Goal: Find specific page/section: Find specific page/section

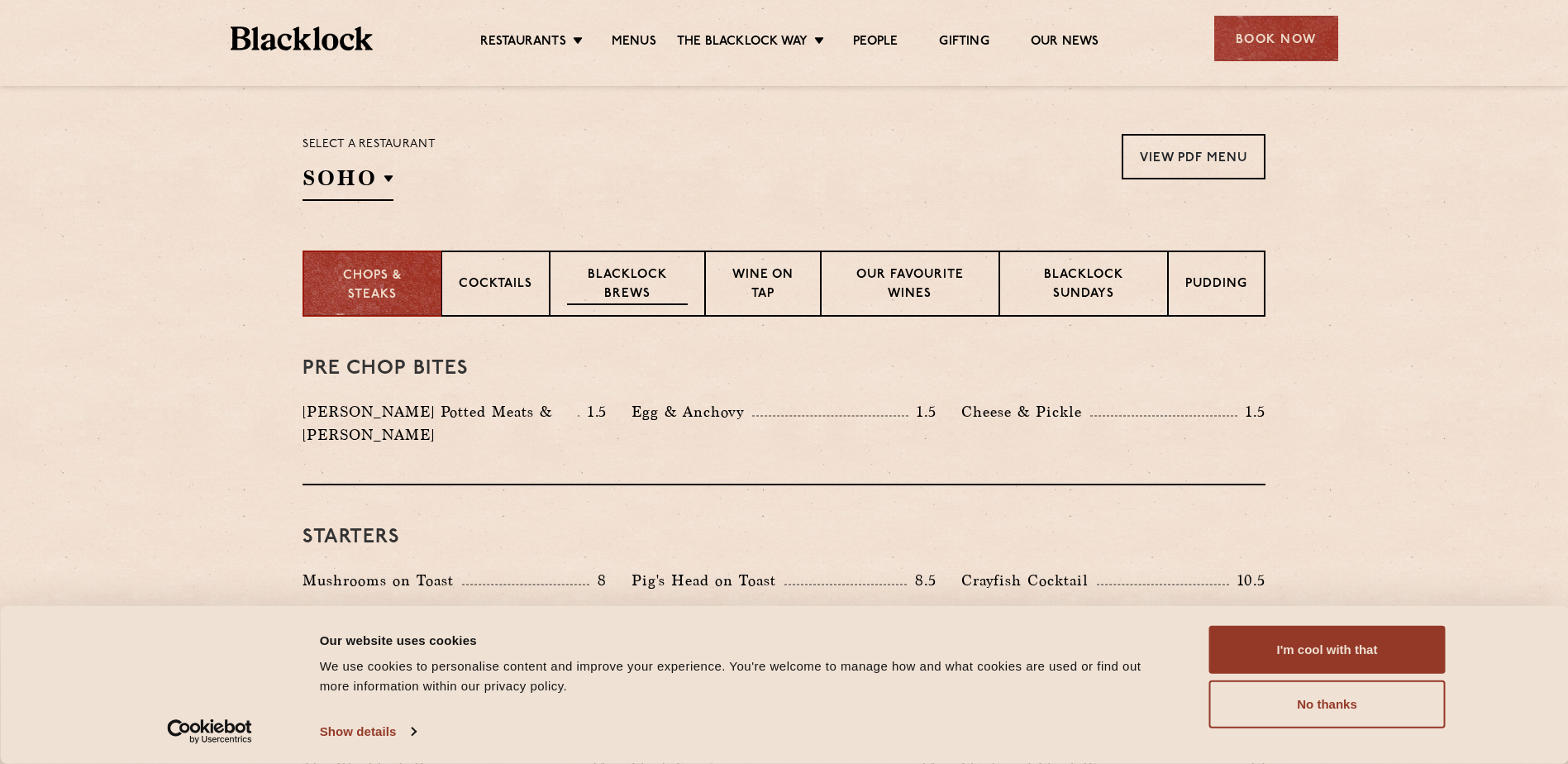
scroll to position [497, 0]
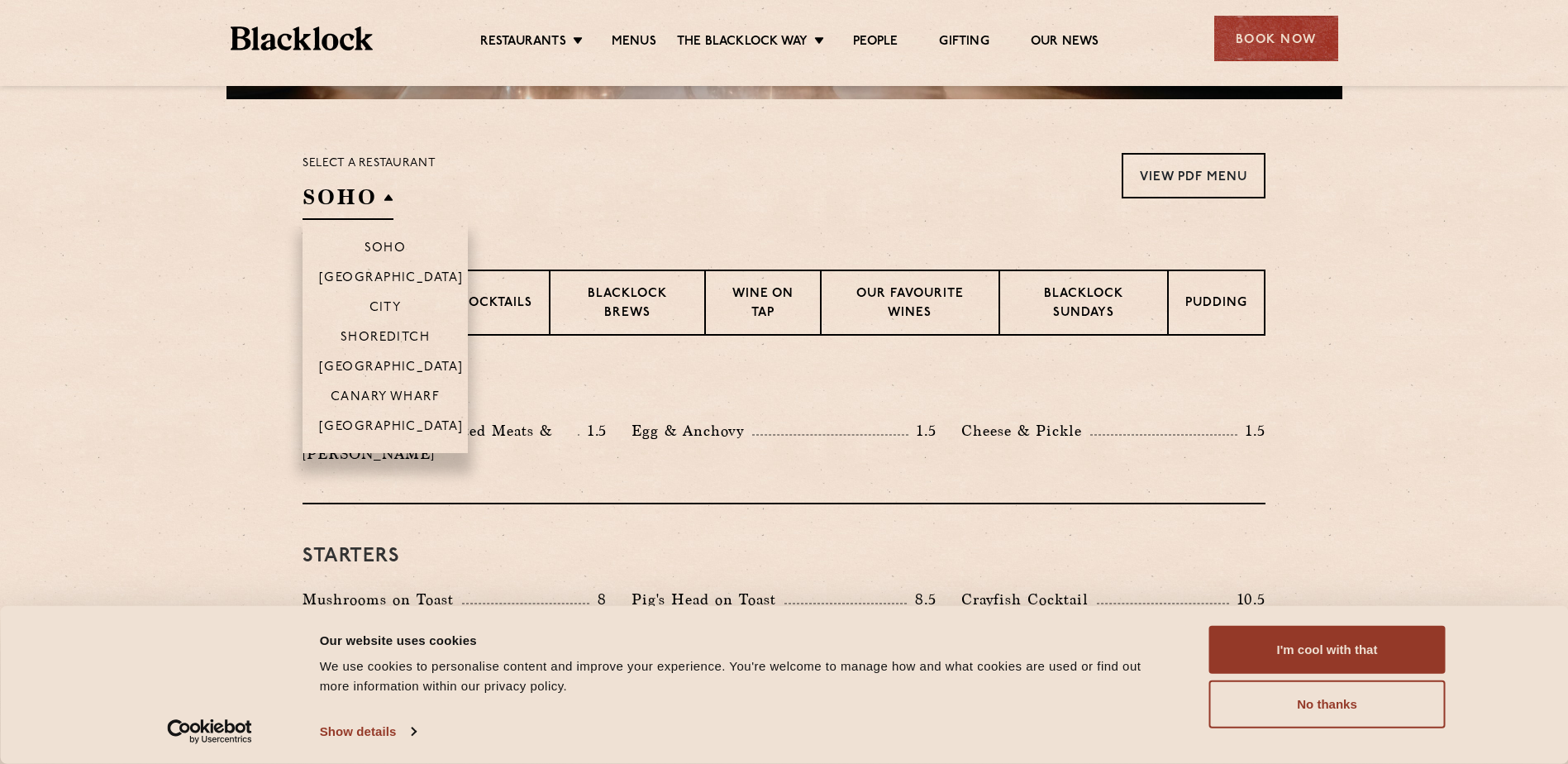
click at [382, 197] on h2 "SOHO" at bounding box center [347, 202] width 91 height 37
click at [385, 310] on p "City" at bounding box center [386, 309] width 32 height 16
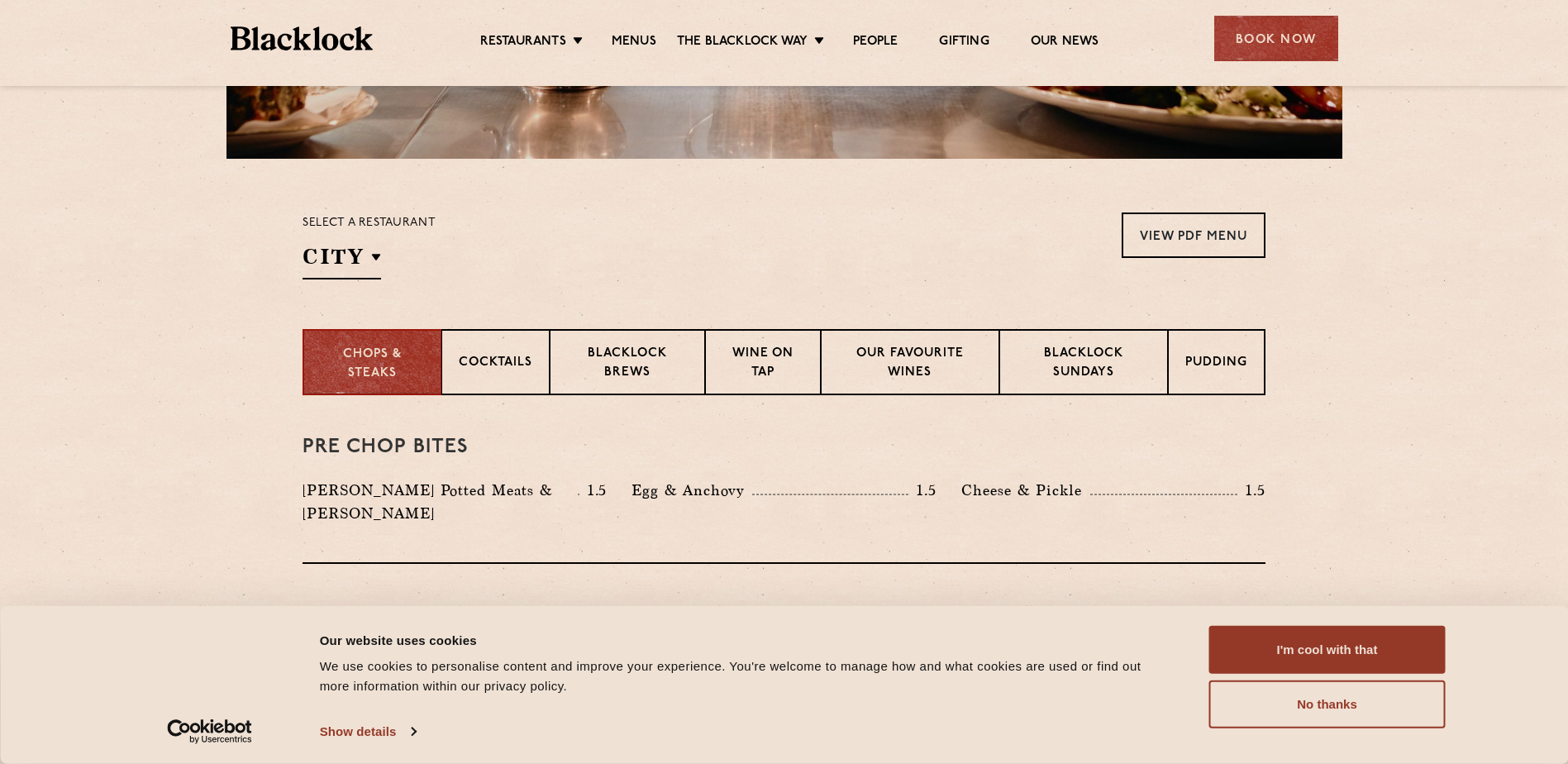
scroll to position [270, 0]
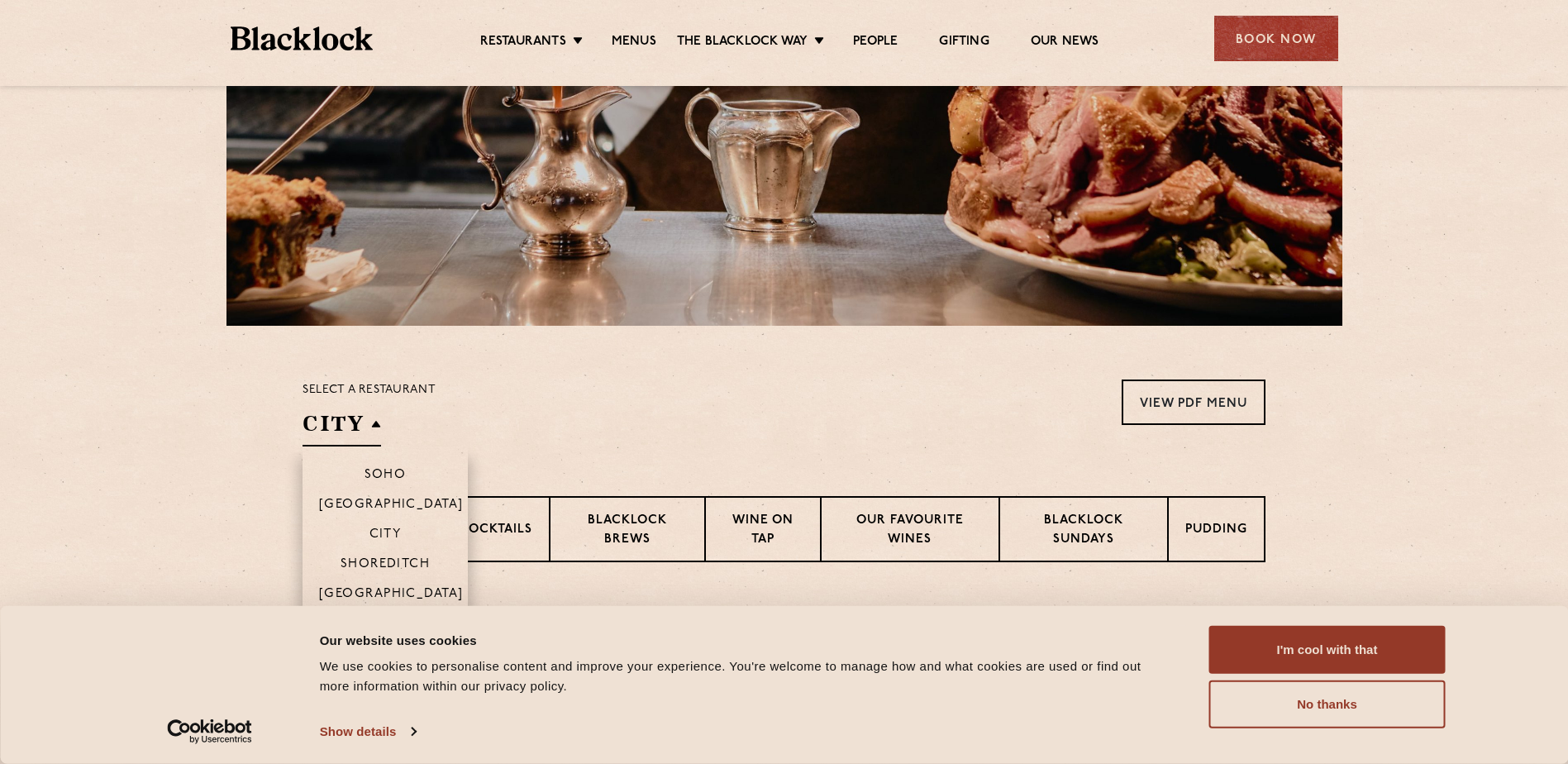
drag, startPoint x: 363, startPoint y: 405, endPoint x: 362, endPoint y: 419, distance: 14.0
click at [362, 406] on div "Select a restaurant City [GEOGRAPHIC_DATA] [GEOGRAPHIC_DATA] [GEOGRAPHIC_DATA] …" at bounding box center [369, 413] width 133 height 67
click at [362, 427] on h2 "City" at bounding box center [341, 428] width 78 height 37
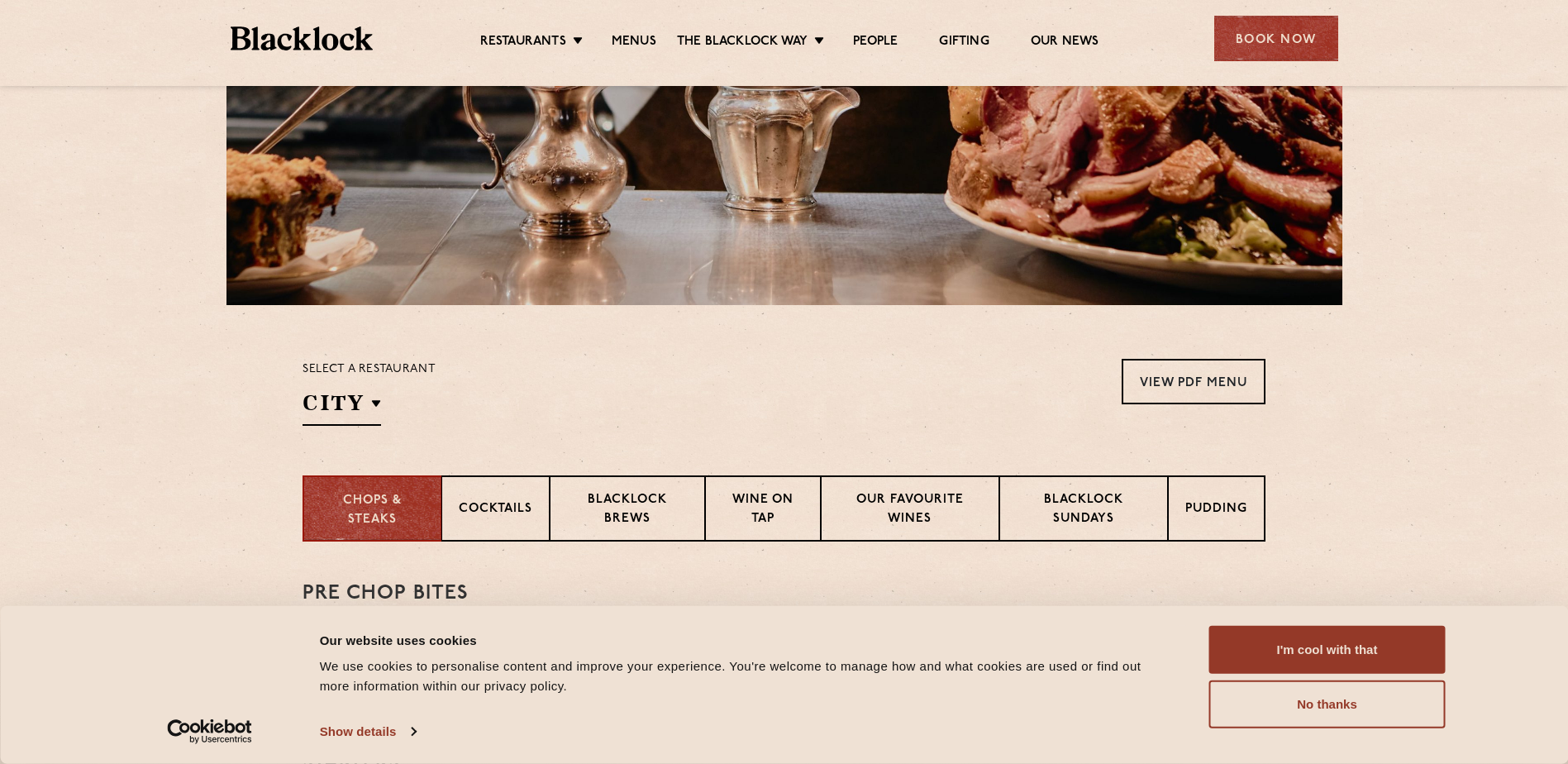
scroll to position [435, 0]
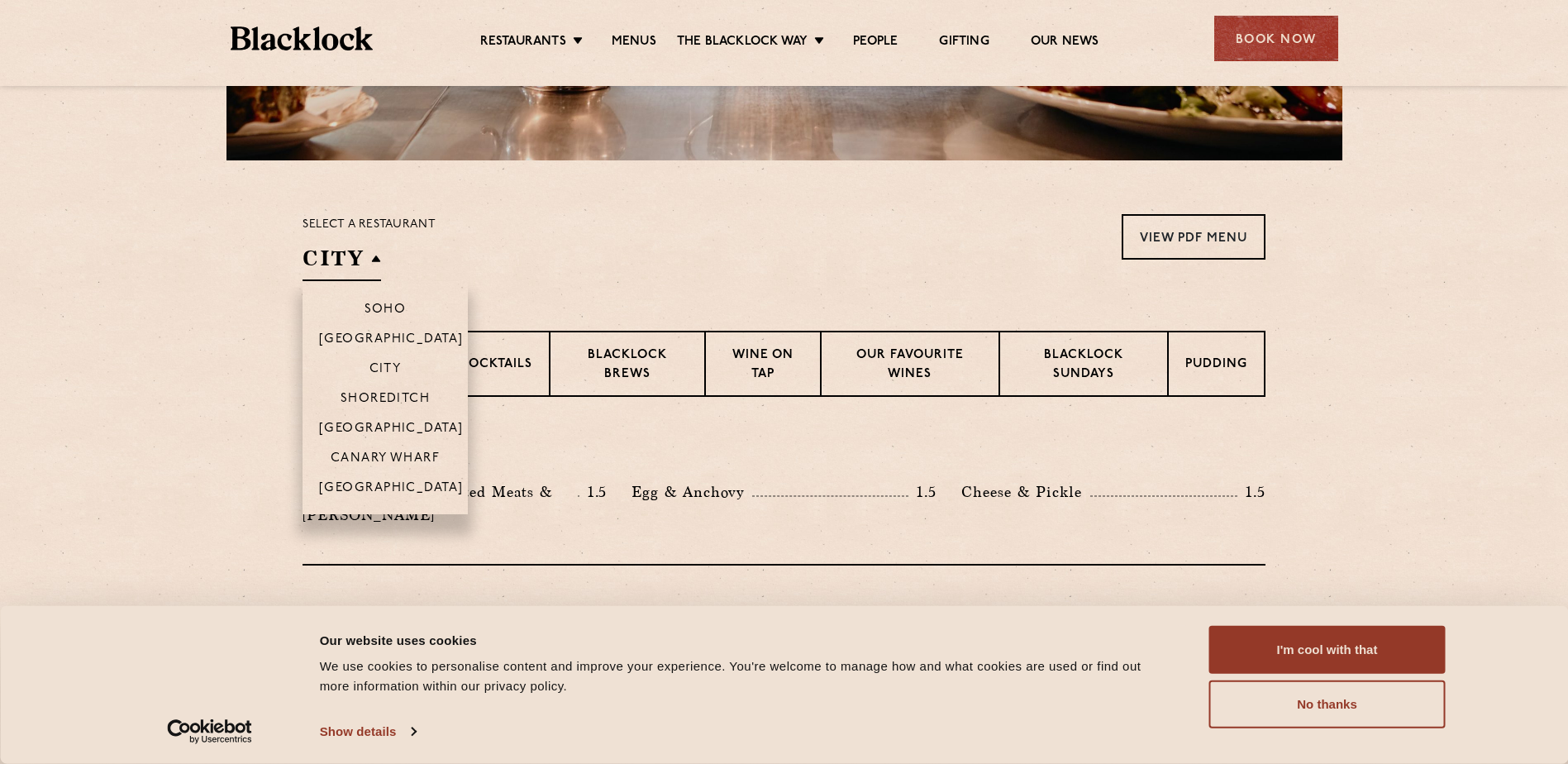
click at [355, 262] on h2 "City" at bounding box center [341, 262] width 78 height 37
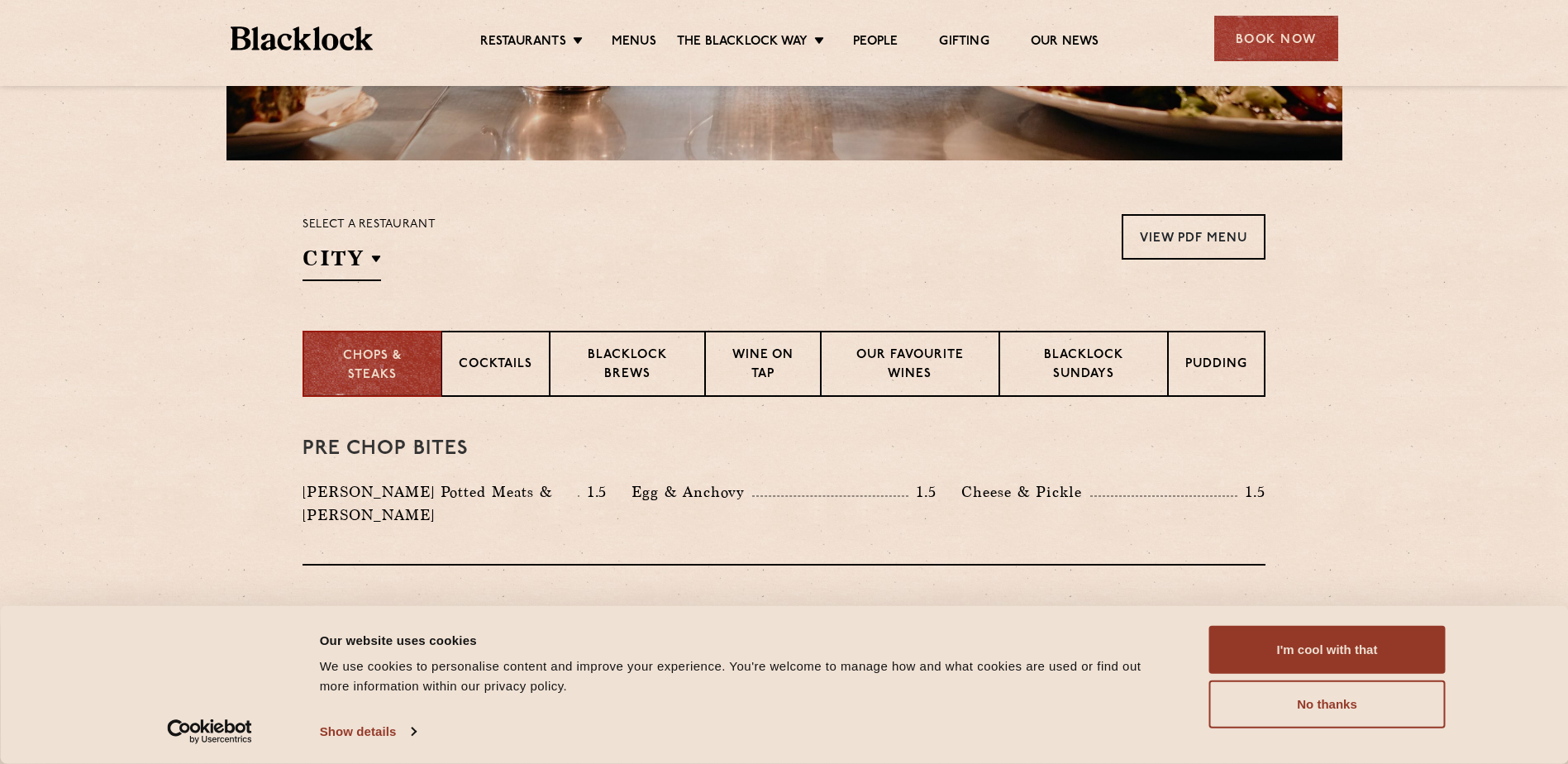
click at [870, 447] on h3 "Pre Chop Bites" at bounding box center [783, 449] width 963 height 21
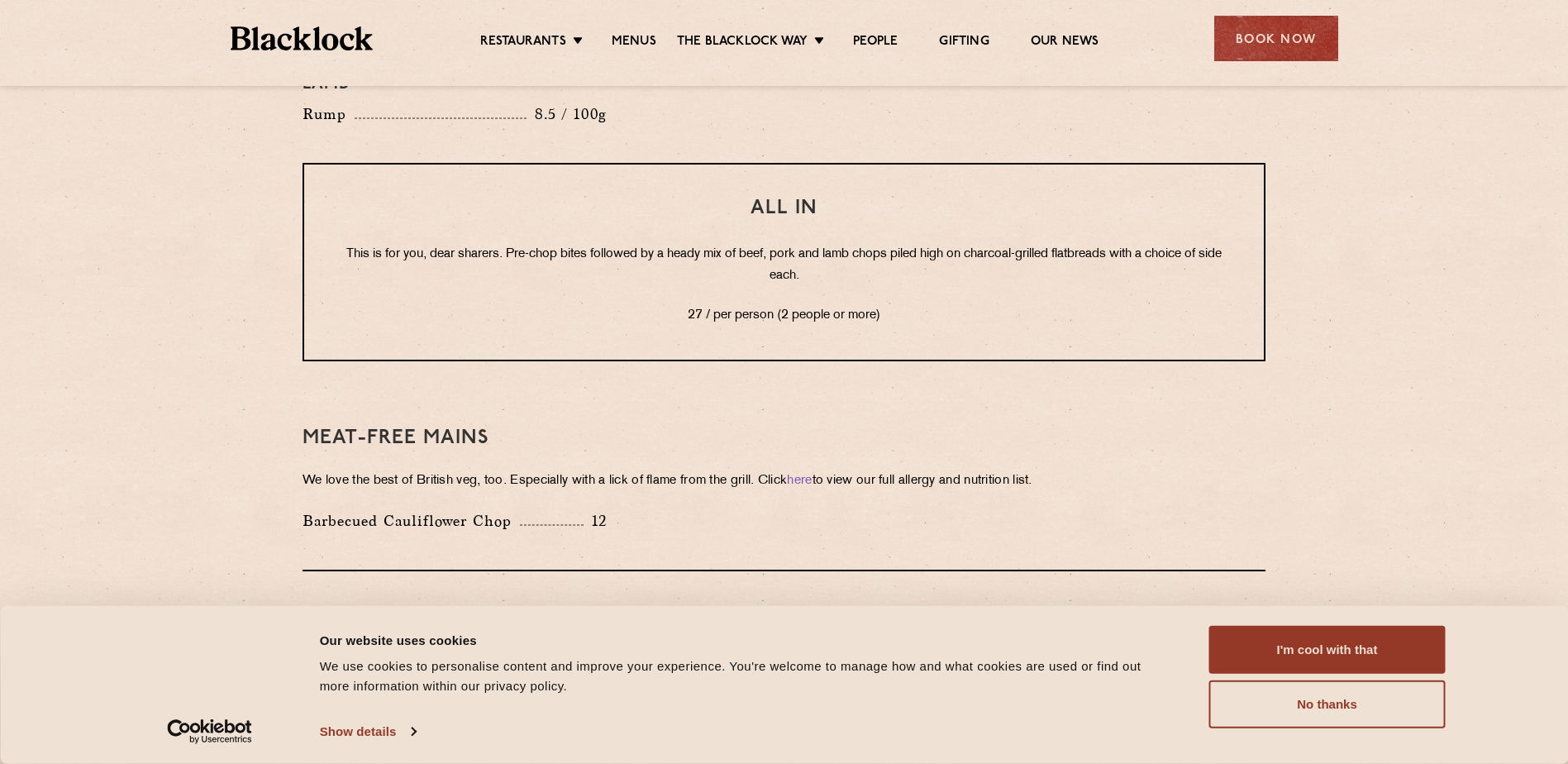
scroll to position [1924, 0]
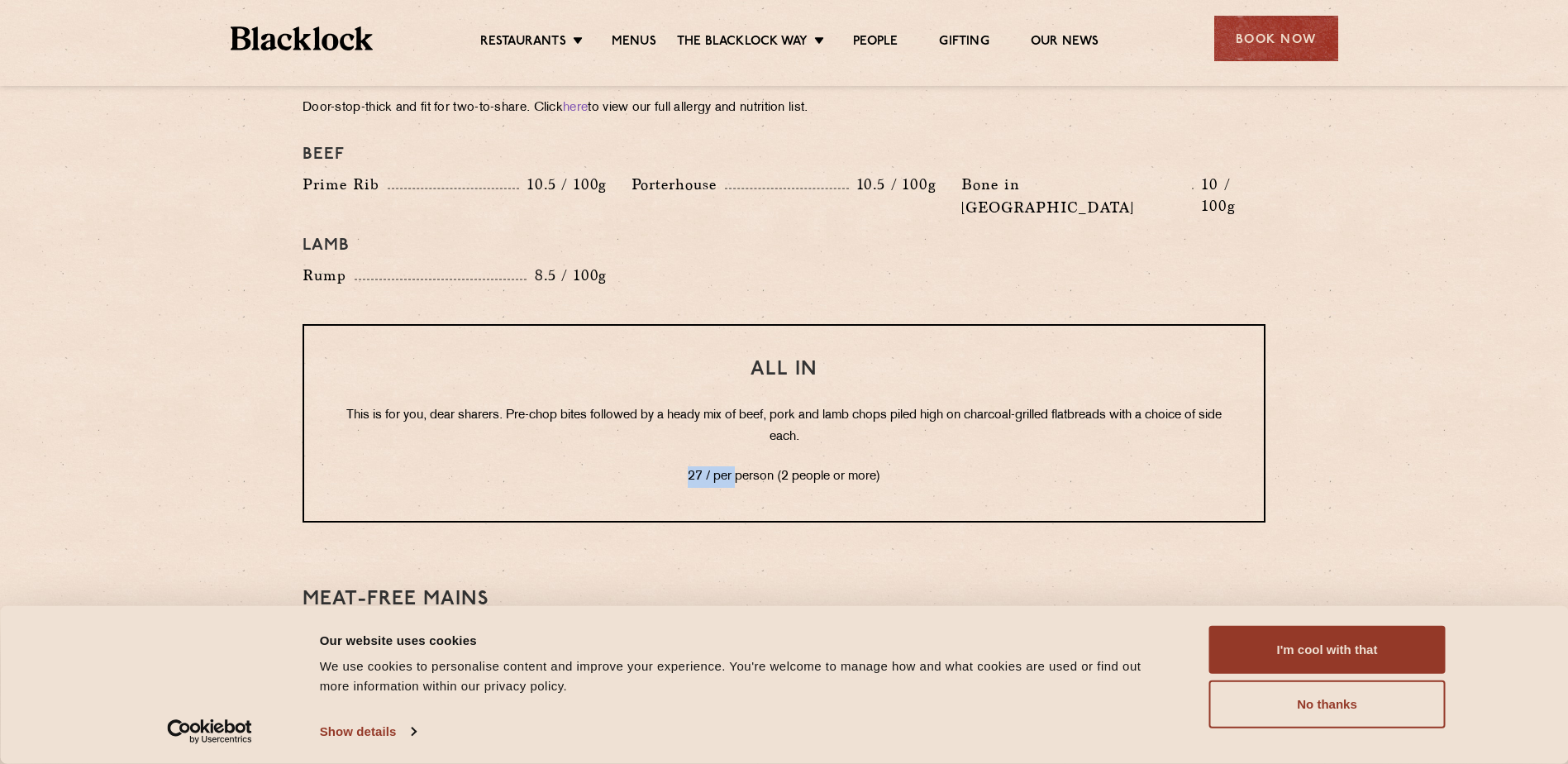
drag, startPoint x: 687, startPoint y: 430, endPoint x: 757, endPoint y: 437, distance: 70.3
click at [753, 467] on p "27 / per person (2 people or more)" at bounding box center [784, 477] width 894 height 21
drag, startPoint x: 757, startPoint y: 437, endPoint x: 903, endPoint y: 438, distance: 146.0
click at [903, 467] on p "27 / per person (2 people or more)" at bounding box center [784, 477] width 894 height 21
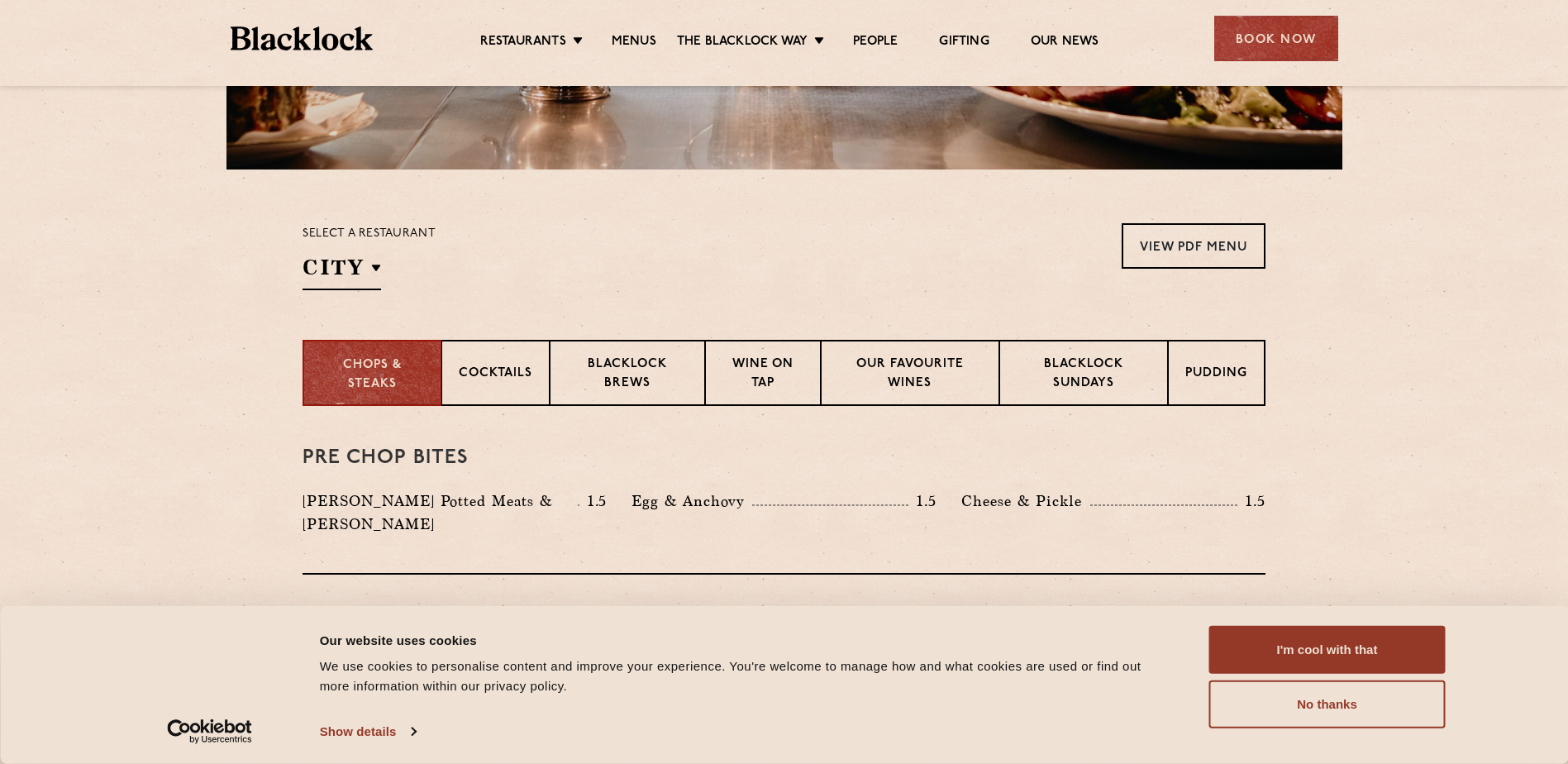
scroll to position [435, 0]
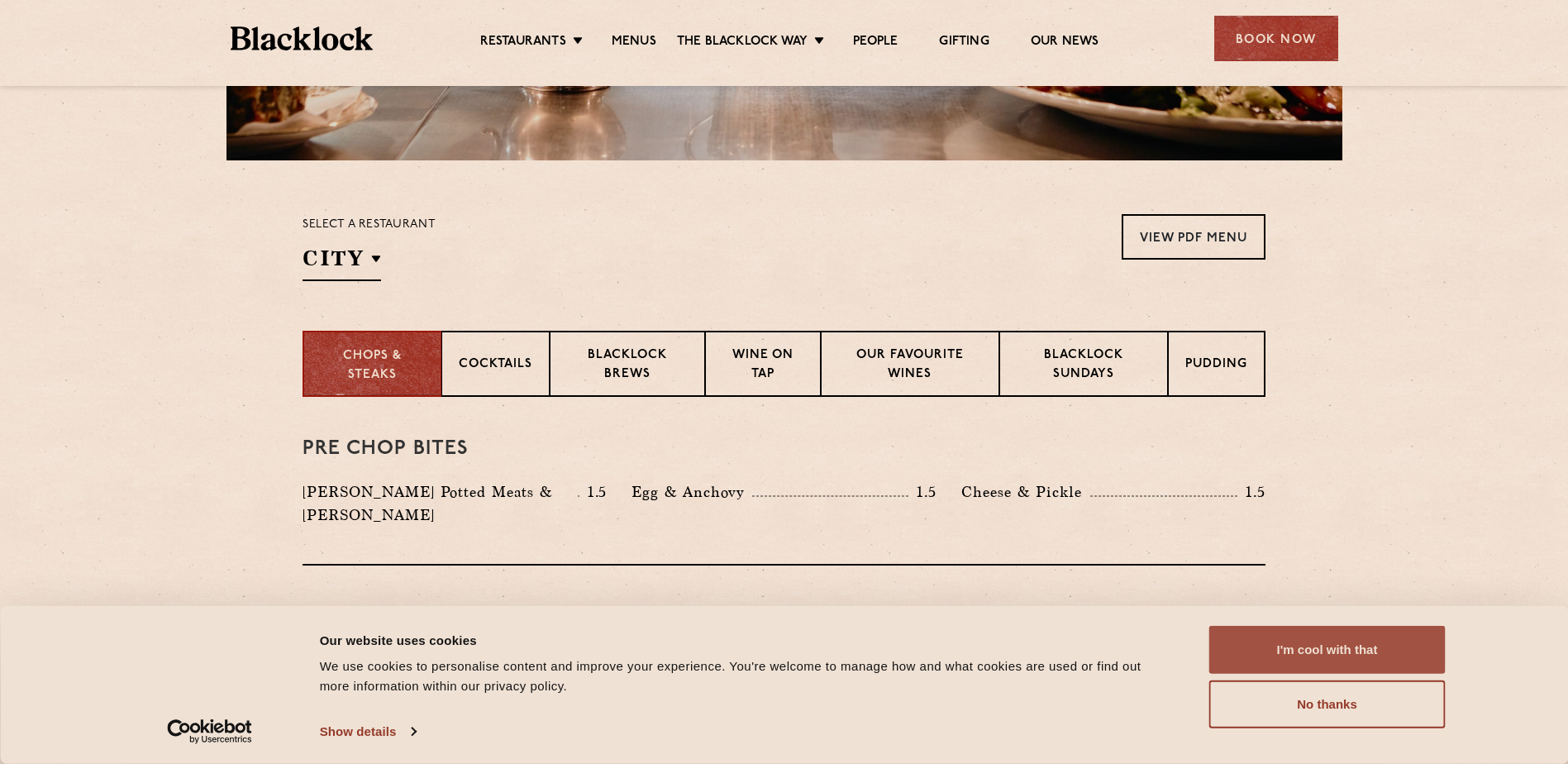
click at [1340, 640] on button "I'm cool with that" at bounding box center [1328, 650] width 237 height 48
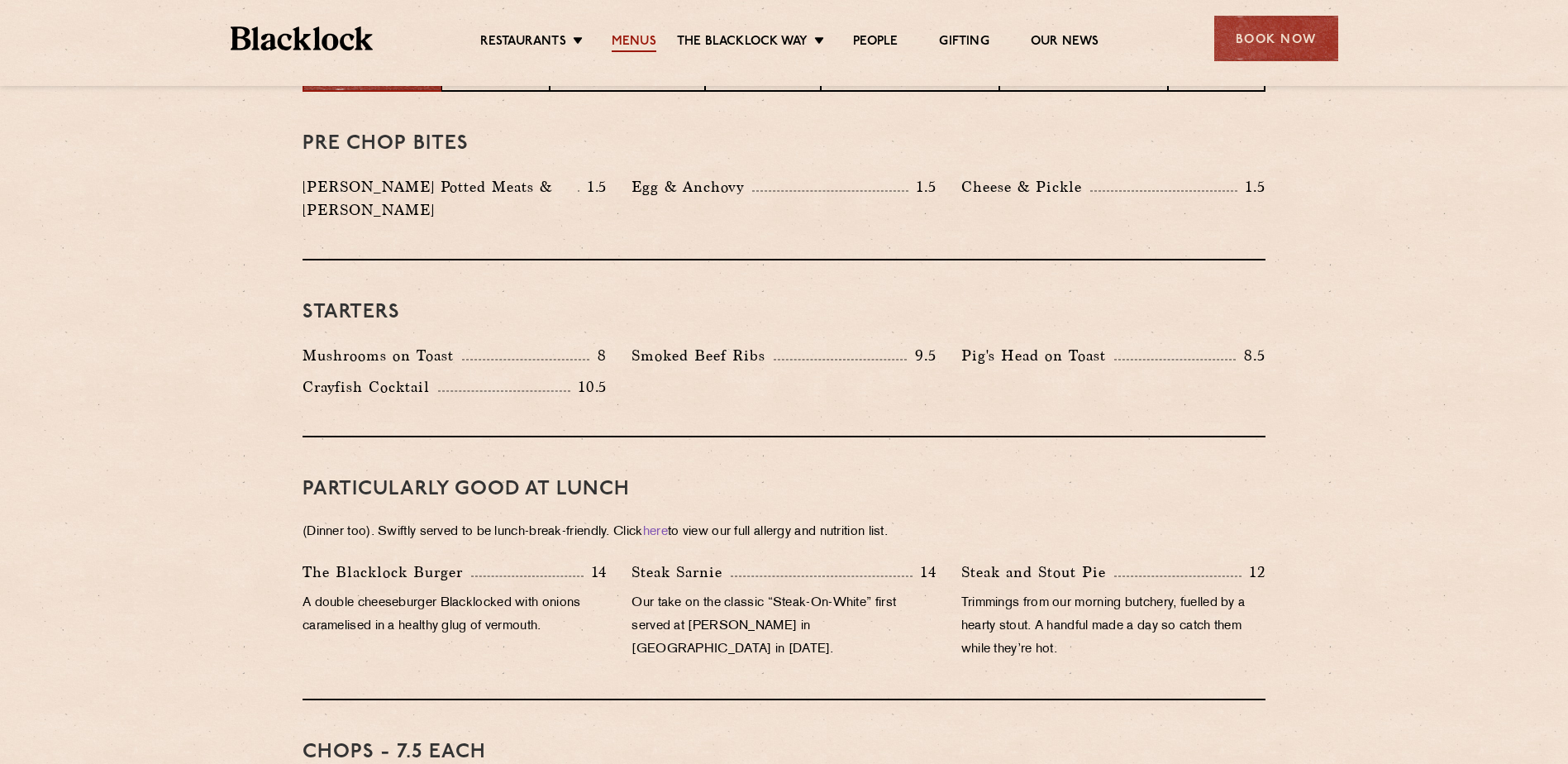
scroll to position [683, 0]
